Goal: Transaction & Acquisition: Obtain resource

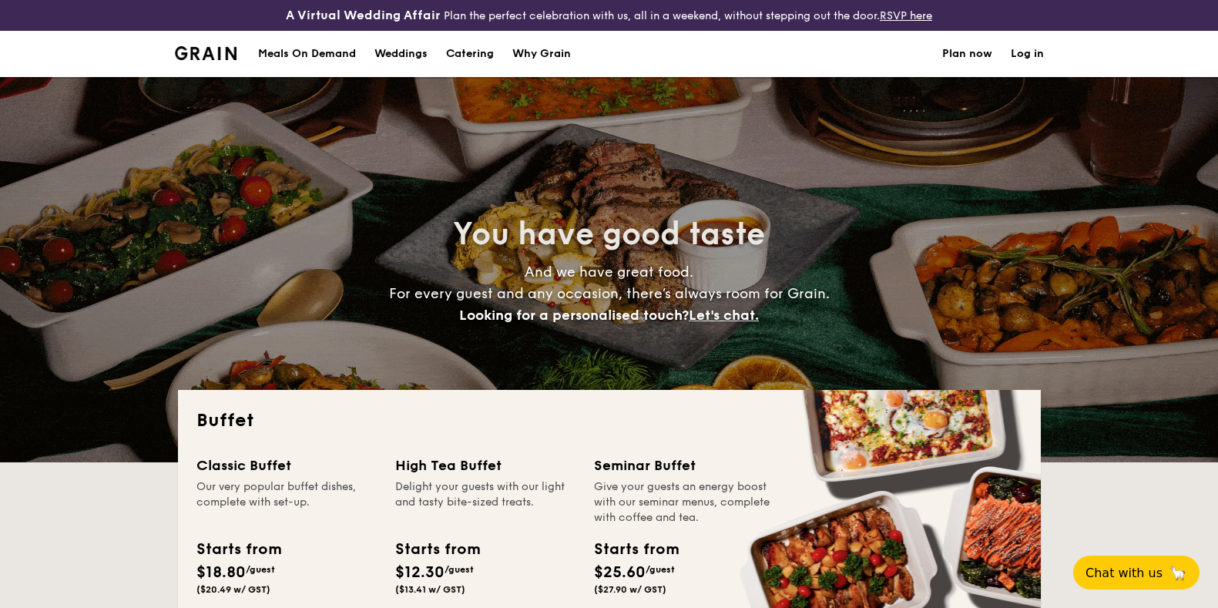
select select
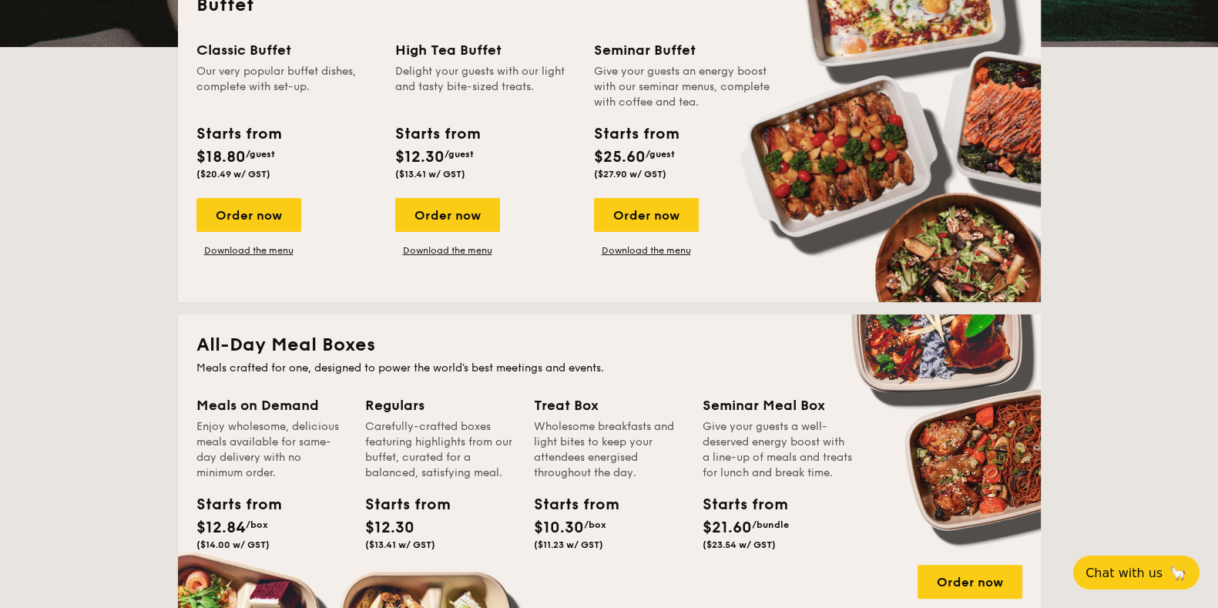
scroll to position [384, 0]
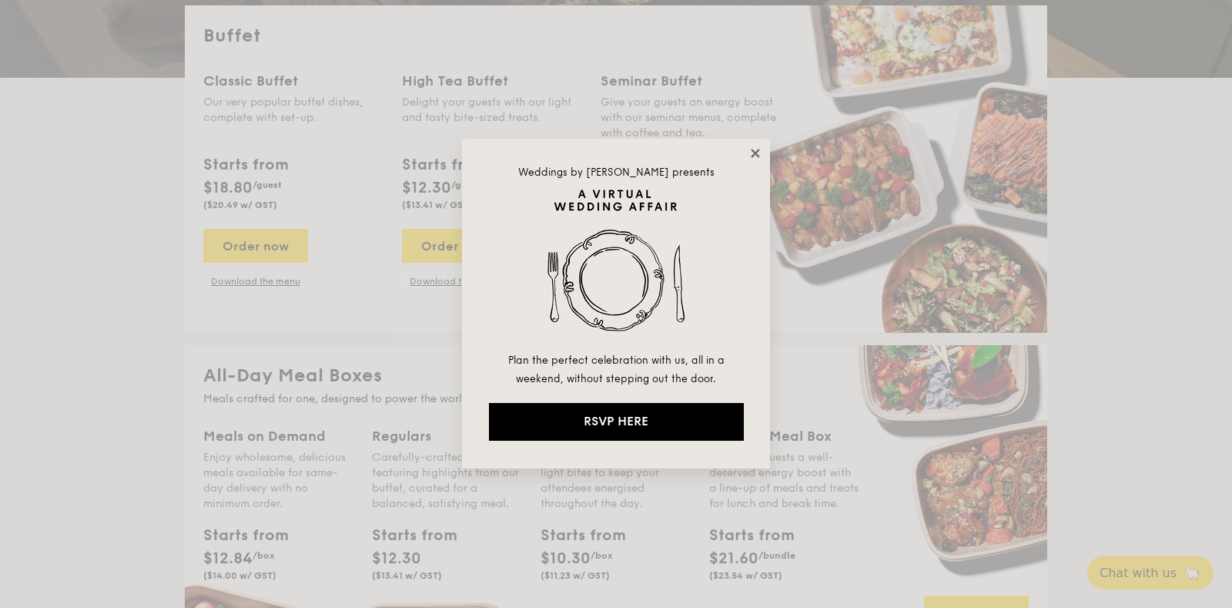
click at [756, 154] on icon at bounding box center [755, 153] width 8 height 8
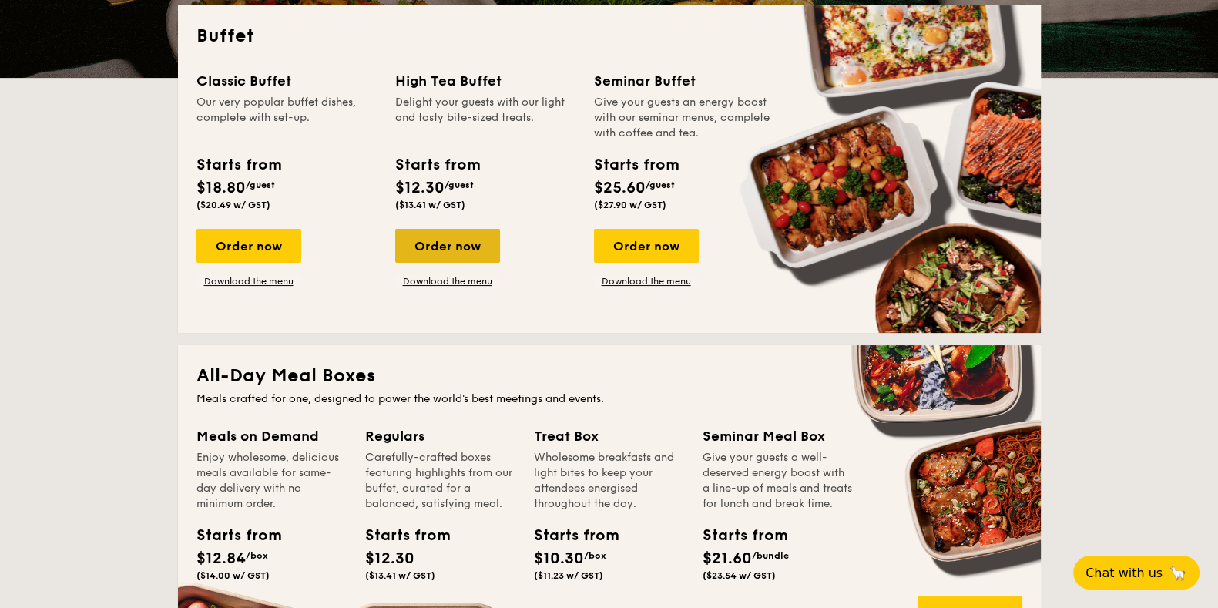
click at [448, 242] on div "Order now" at bounding box center [447, 246] width 105 height 34
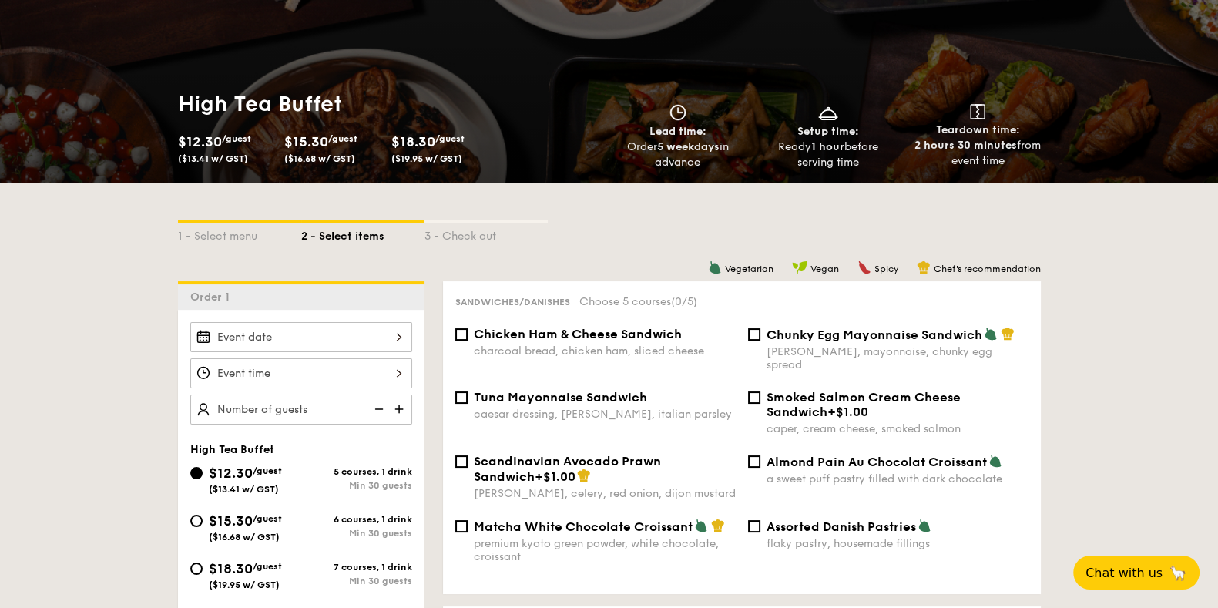
scroll to position [192, 0]
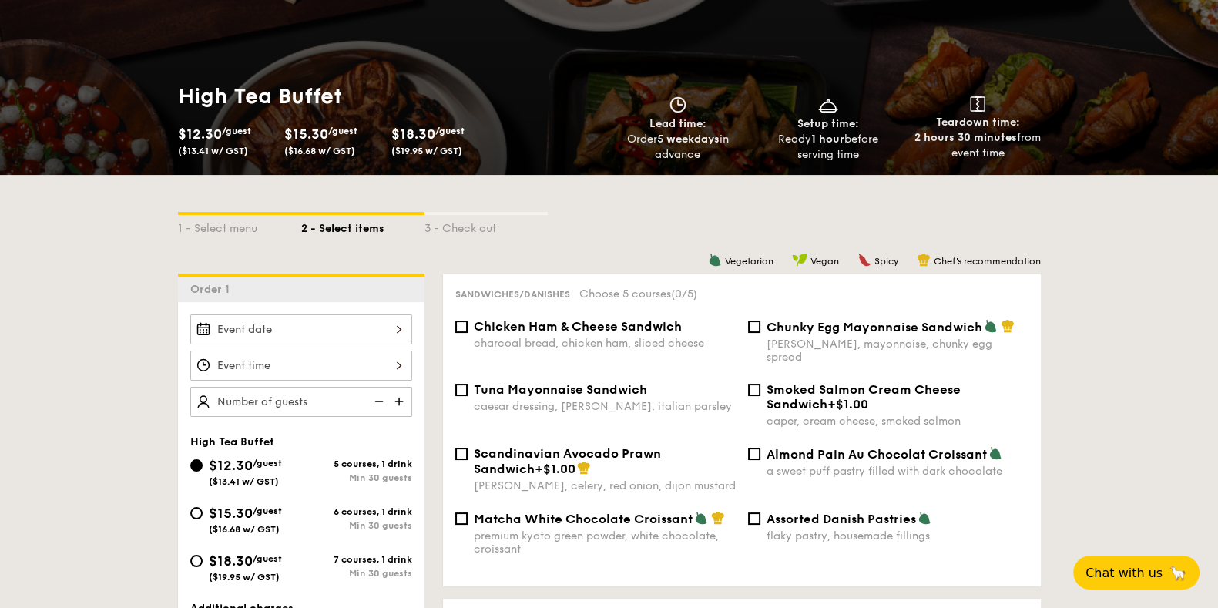
select select
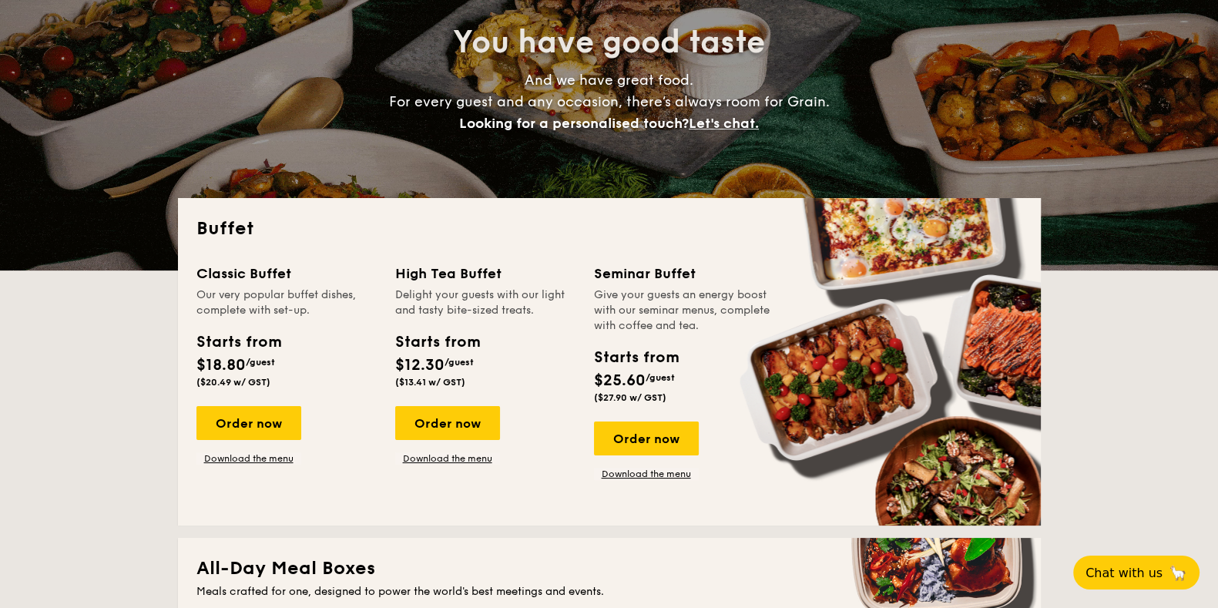
scroll to position [416, 0]
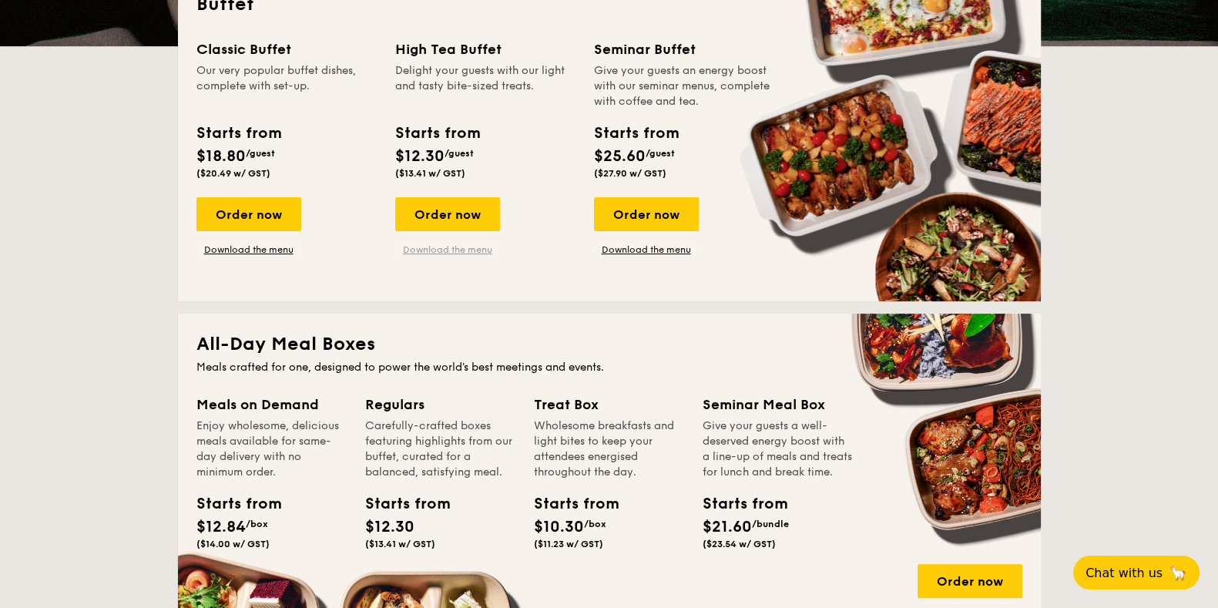
click at [457, 247] on link "Download the menu" at bounding box center [447, 249] width 105 height 12
